Goal: Information Seeking & Learning: Learn about a topic

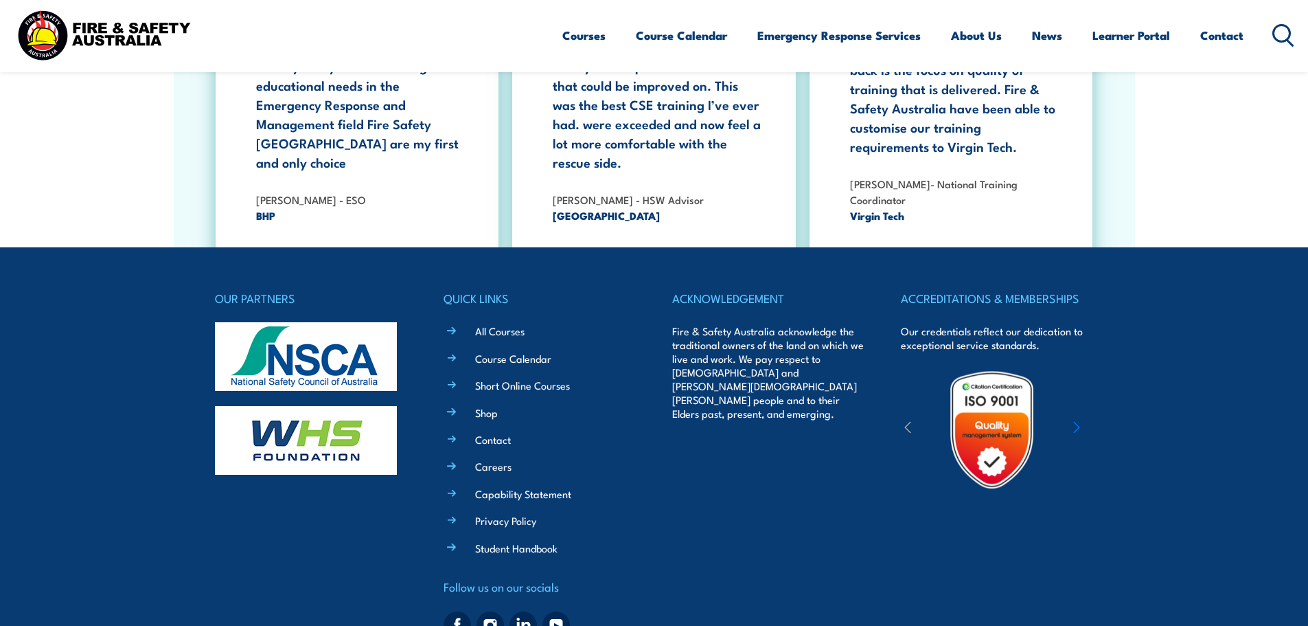
scroll to position [2513, 0]
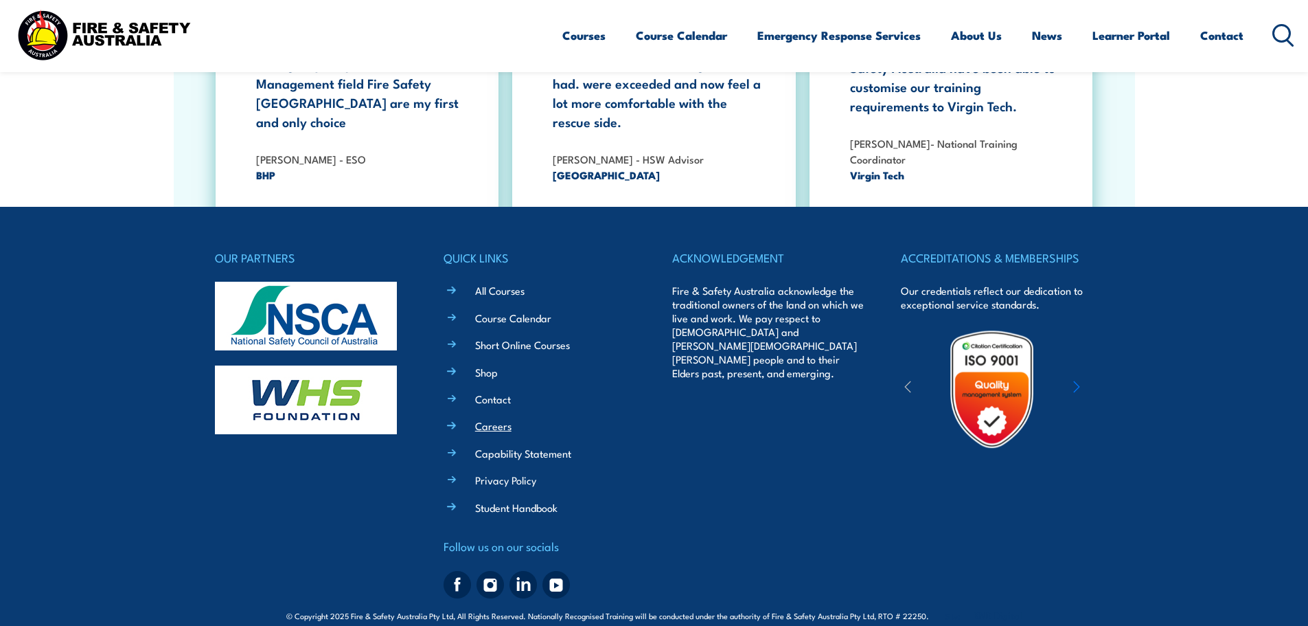
click at [497, 418] on link "Careers" at bounding box center [493, 425] width 36 height 14
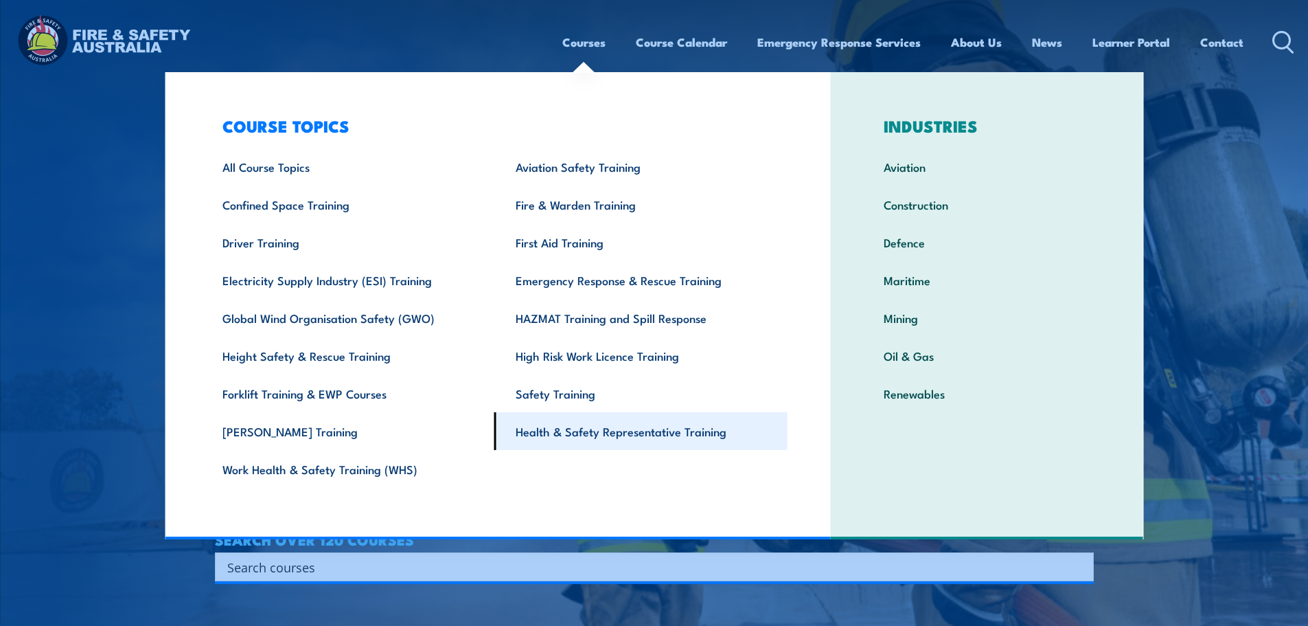
click at [578, 425] on link "Health & Safety Representative Training" at bounding box center [641, 431] width 293 height 38
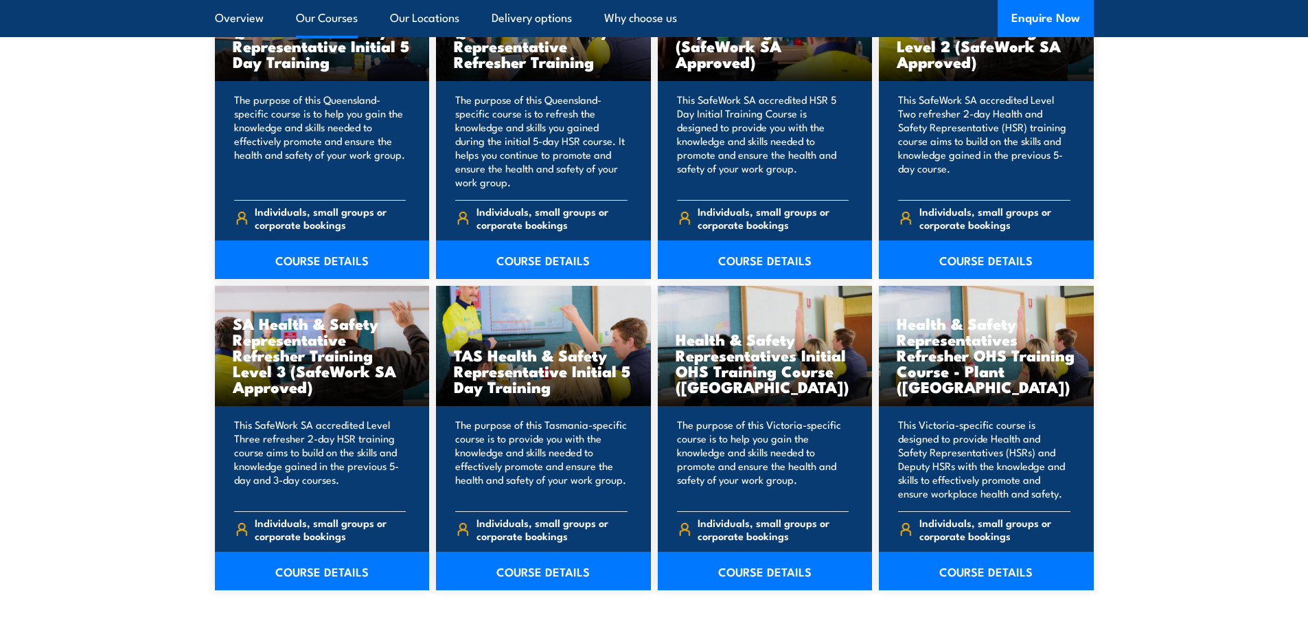
scroll to position [1854, 0]
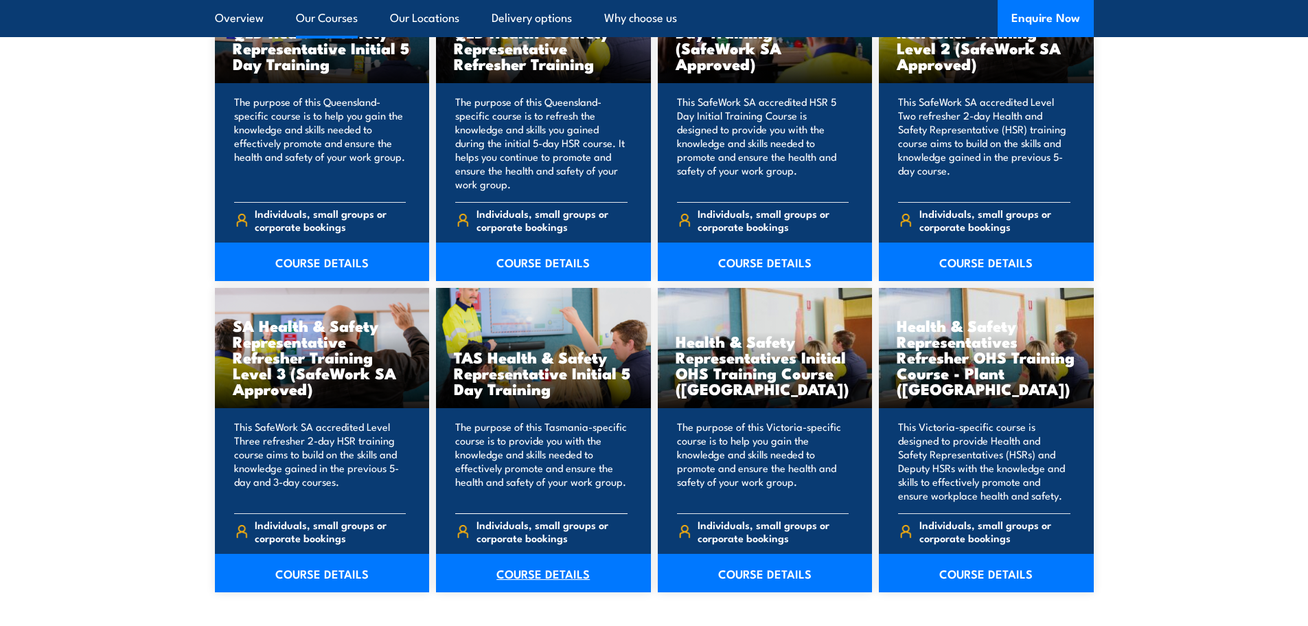
click at [527, 570] on link "COURSE DETAILS" at bounding box center [543, 573] width 215 height 38
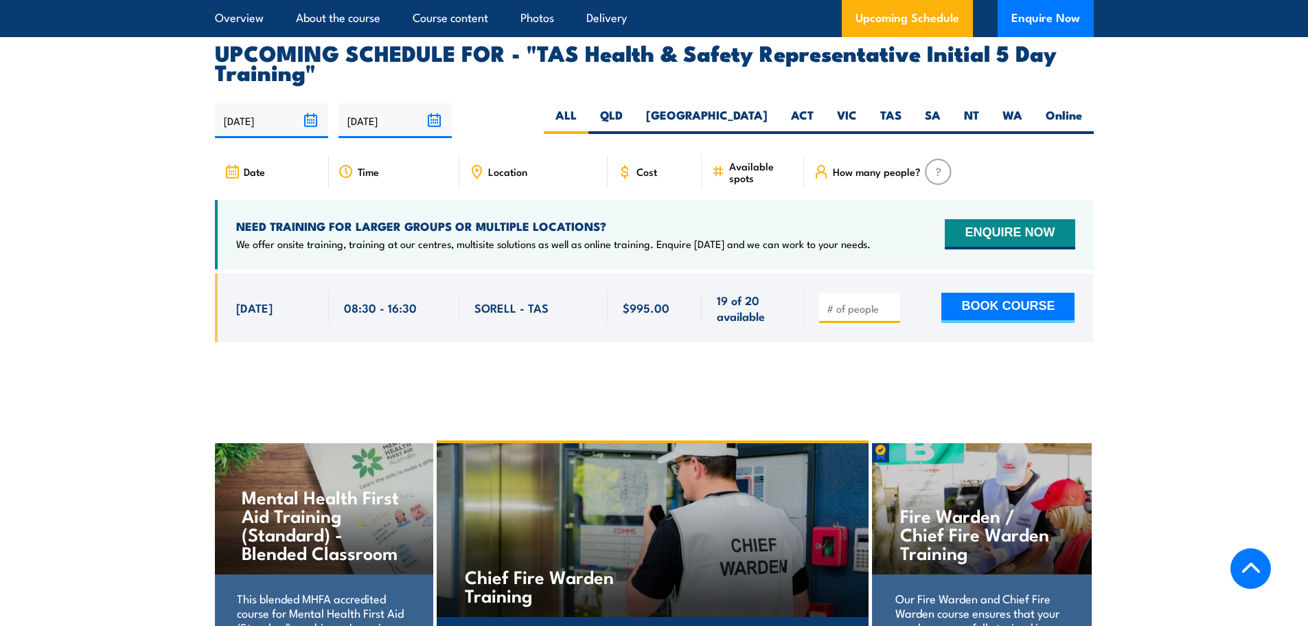
scroll to position [2060, 0]
